Goal: Navigation & Orientation: Find specific page/section

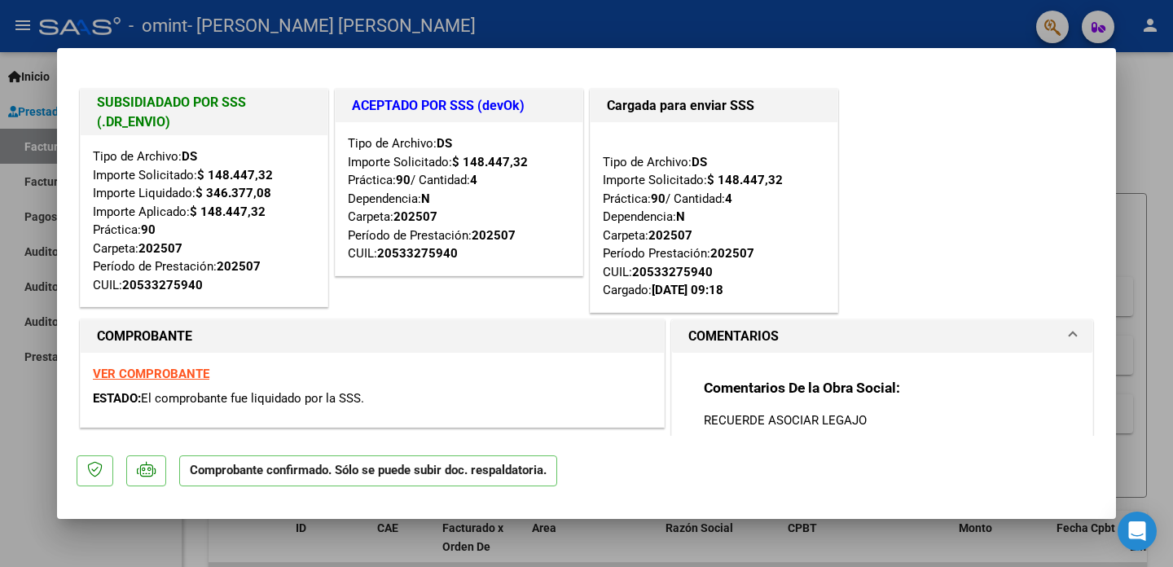
click at [32, 62] on div at bounding box center [586, 283] width 1173 height 567
type input "$ 0,00"
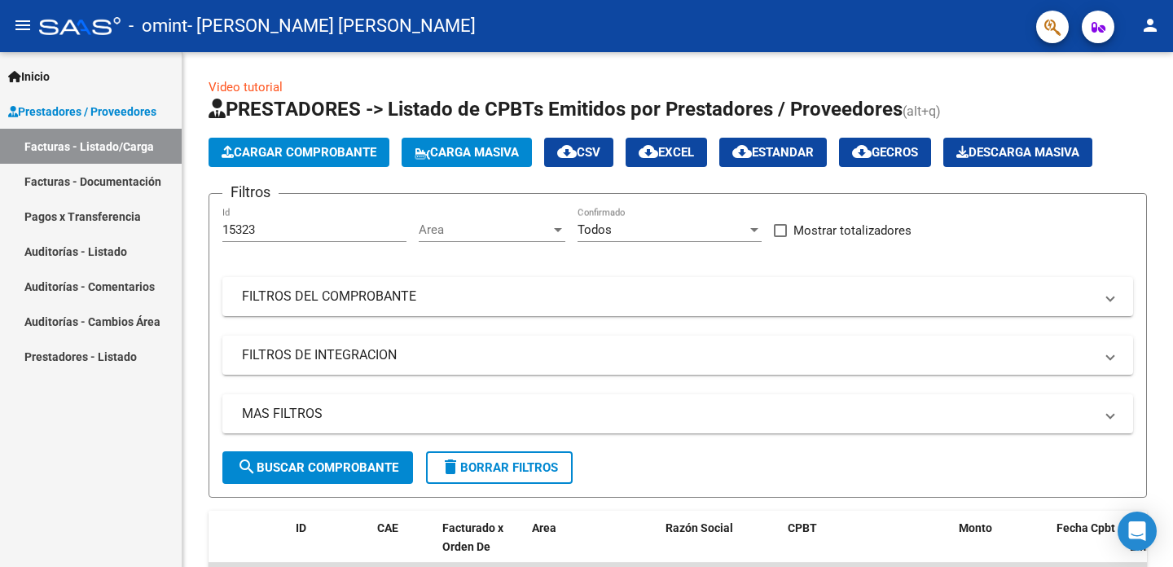
click at [125, 181] on link "Facturas - Documentación" at bounding box center [91, 181] width 182 height 35
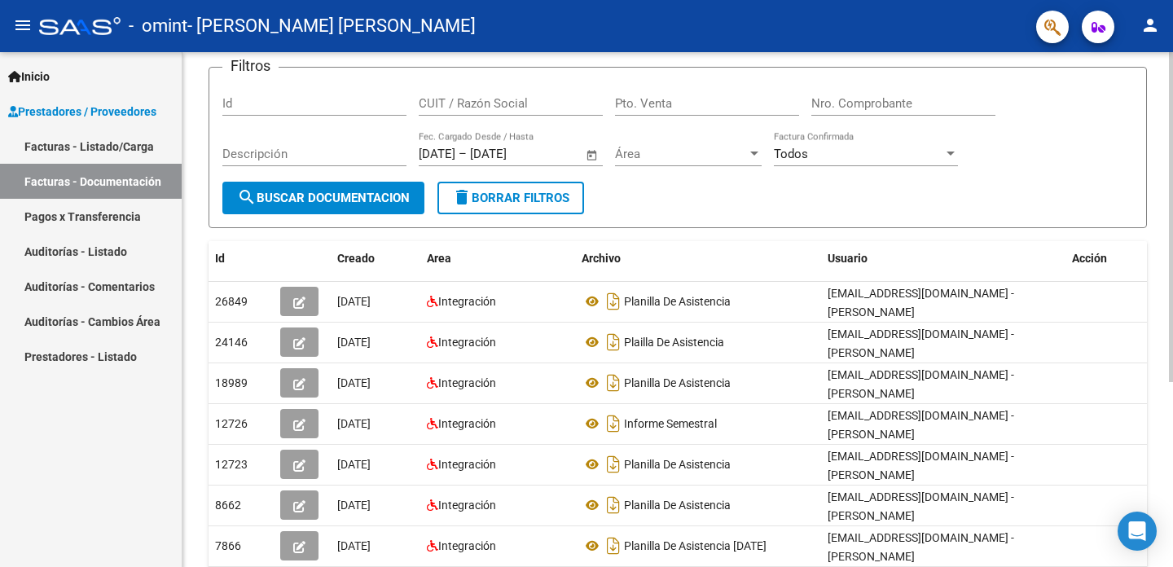
scroll to position [105, 0]
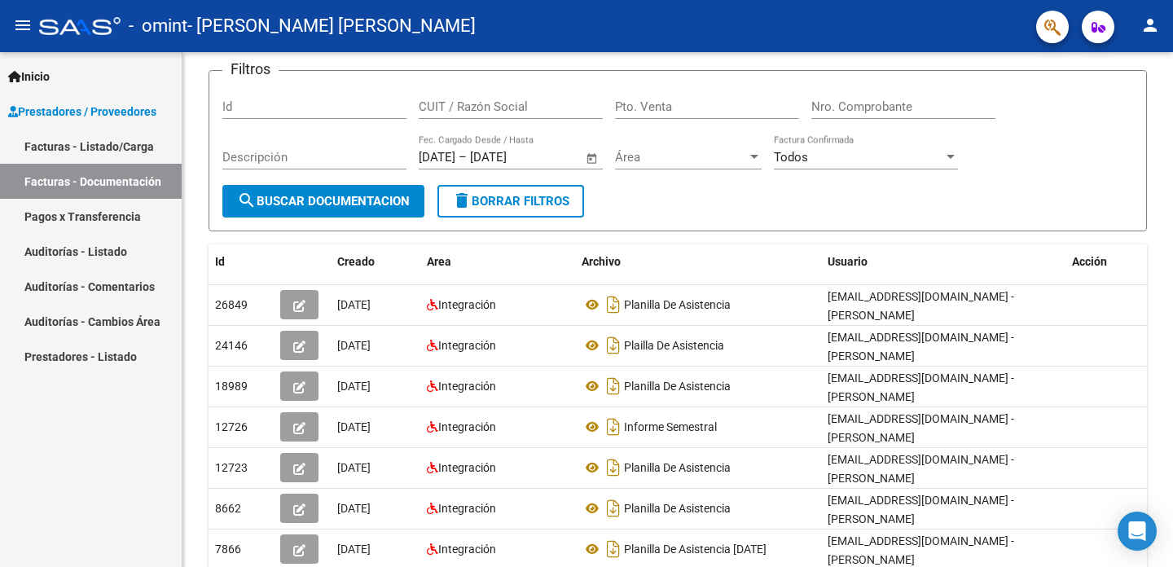
click at [133, 221] on link "Pagos x Transferencia" at bounding box center [91, 216] width 182 height 35
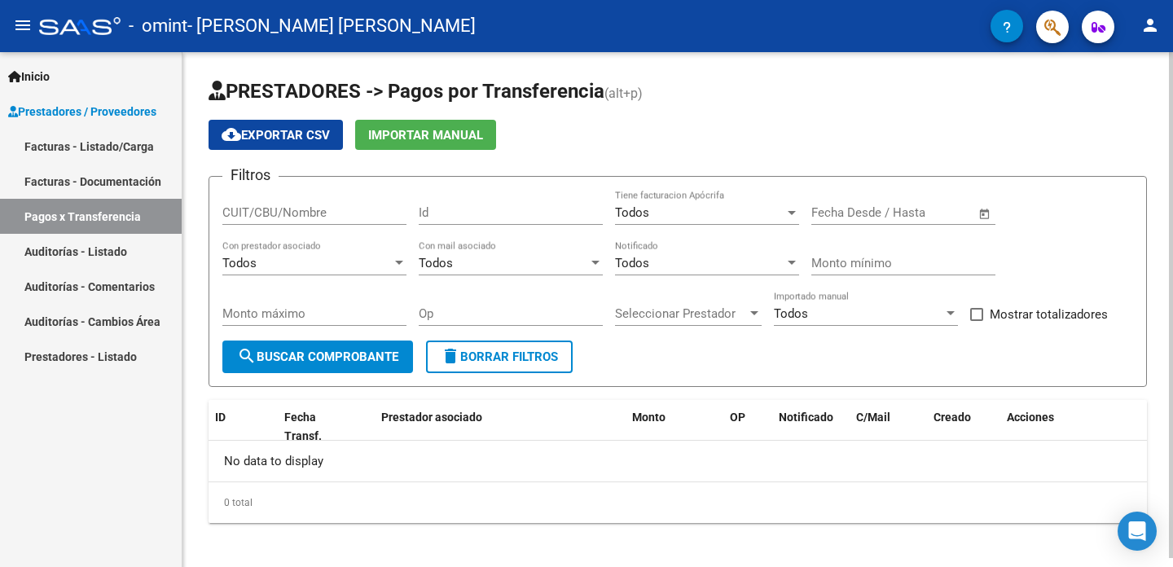
scroll to position [9, 0]
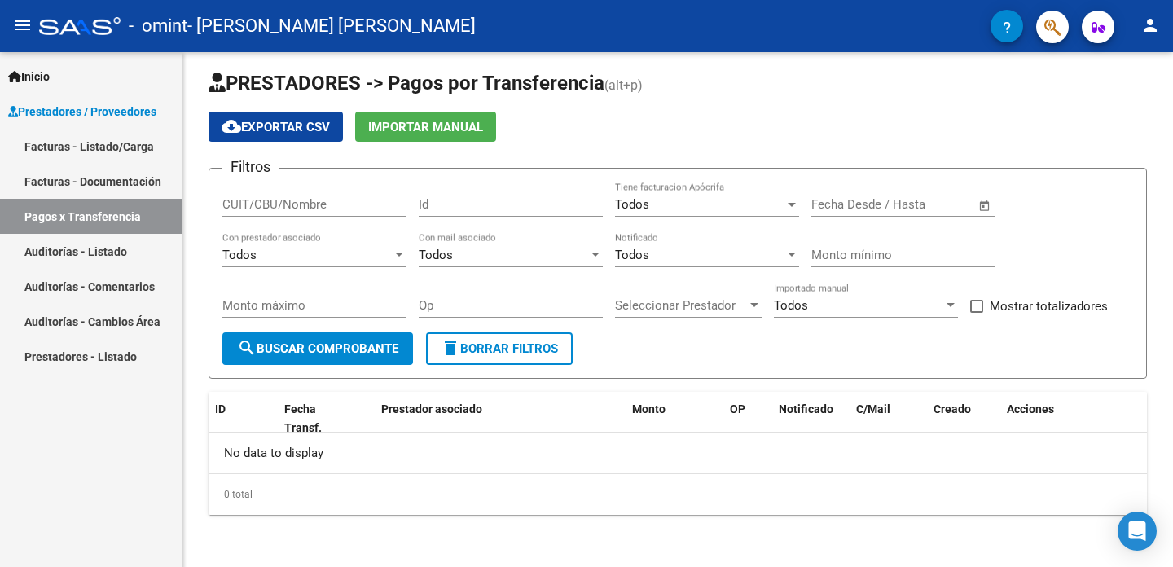
click at [143, 178] on link "Facturas - Documentación" at bounding box center [91, 181] width 182 height 35
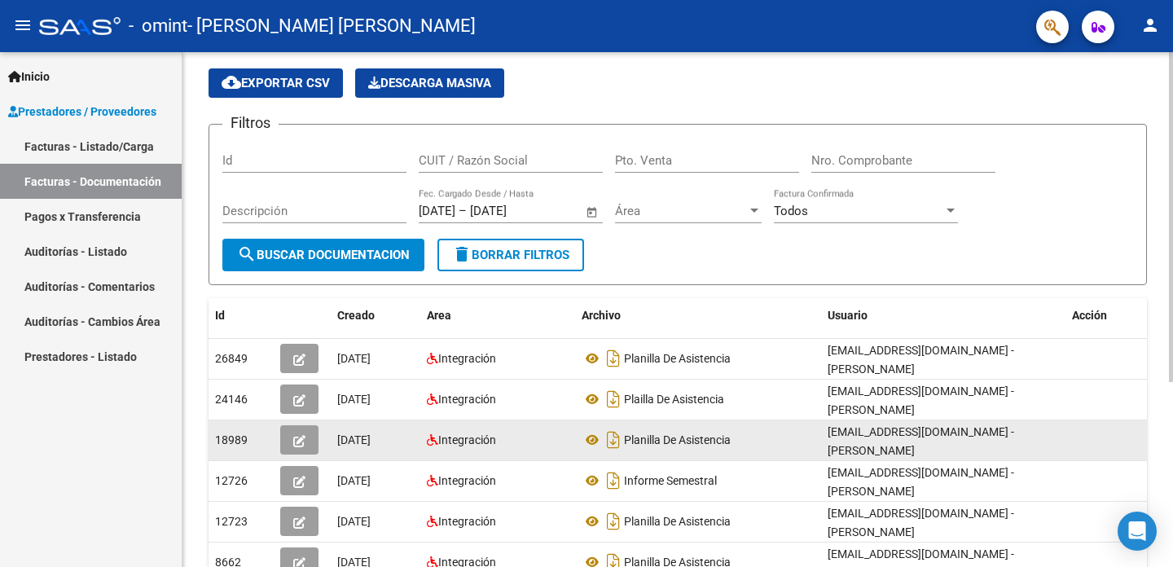
scroll to position [41, 0]
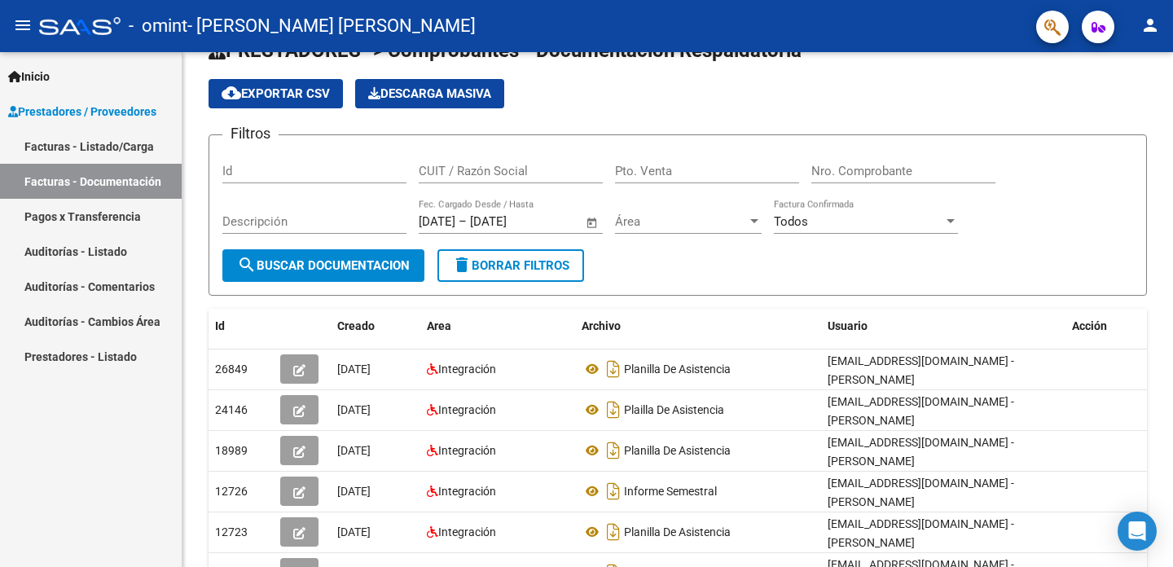
click at [130, 213] on link "Pagos x Transferencia" at bounding box center [91, 216] width 182 height 35
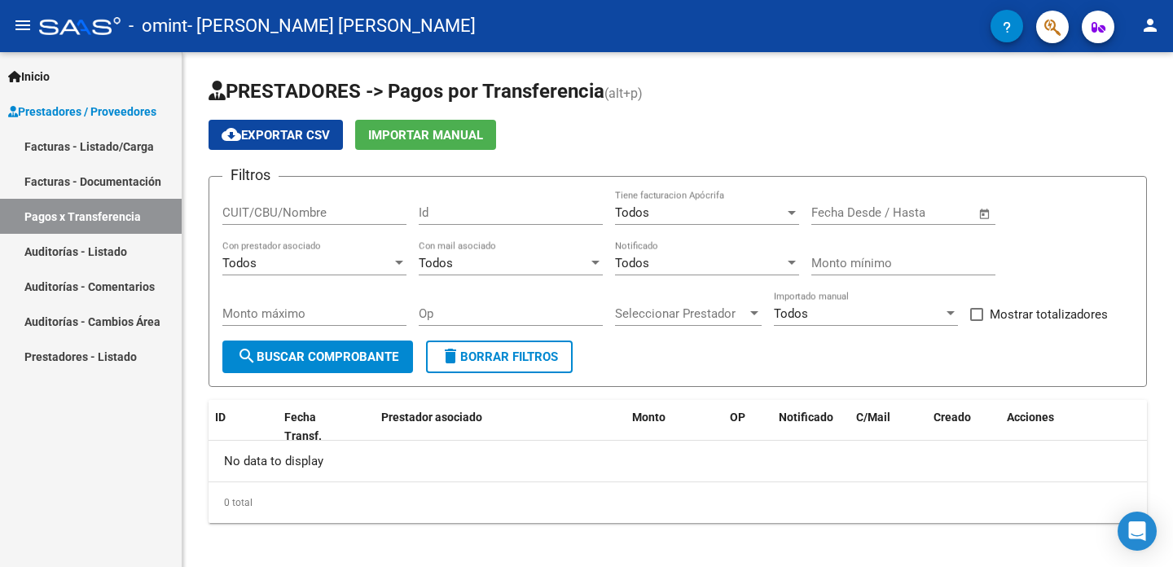
click at [124, 178] on link "Facturas - Documentación" at bounding box center [91, 181] width 182 height 35
